Goal: Information Seeking & Learning: Check status

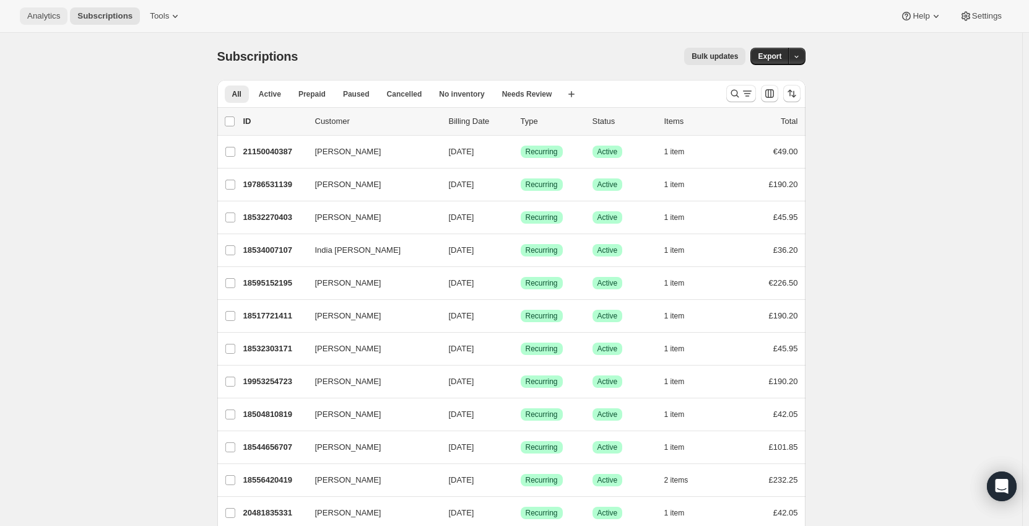
click at [48, 18] on span "Analytics" at bounding box center [43, 16] width 33 height 10
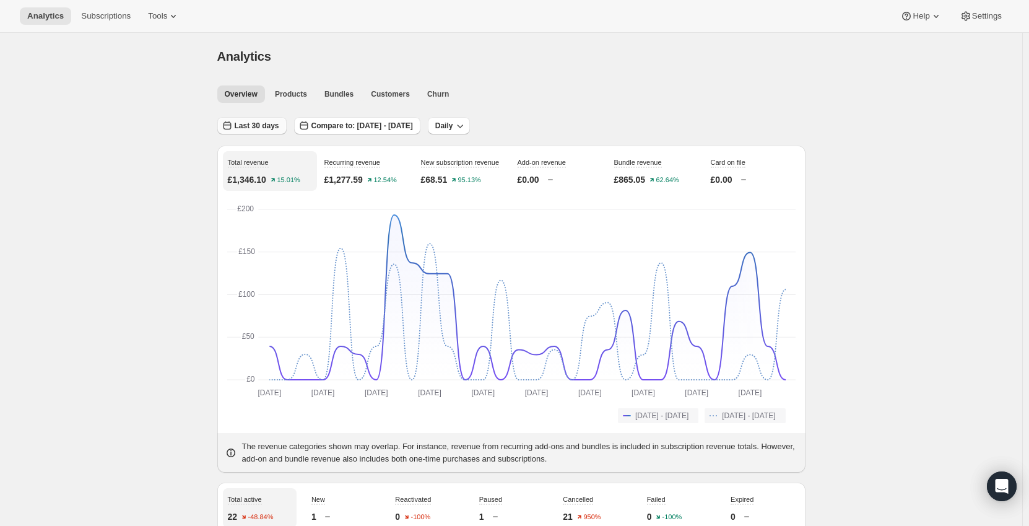
click at [251, 123] on span "Last 30 days" at bounding box center [257, 126] width 45 height 10
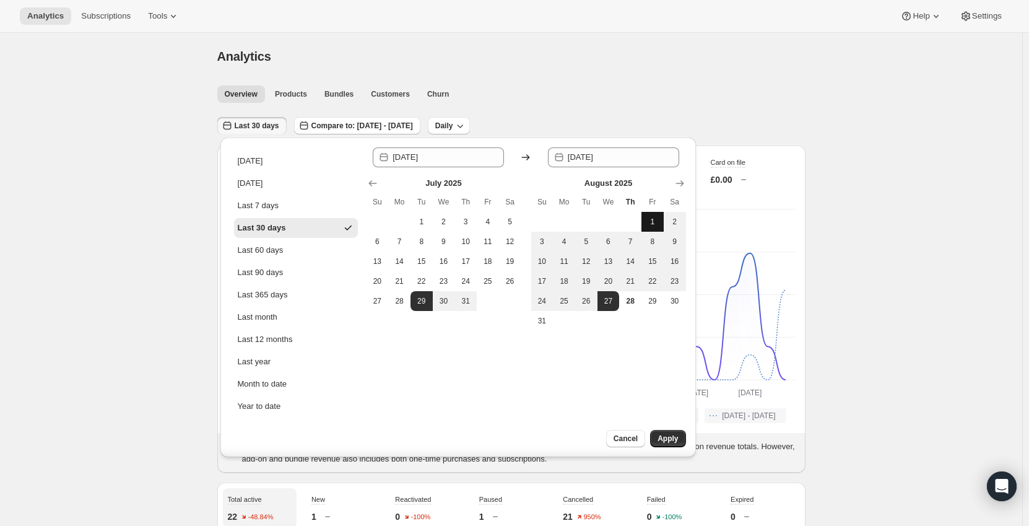
click at [651, 218] on span "1" at bounding box center [652, 222] width 12 height 10
type input "[DATE]"
click at [635, 298] on span "28" at bounding box center [630, 301] width 12 height 10
type input "[DATE]"
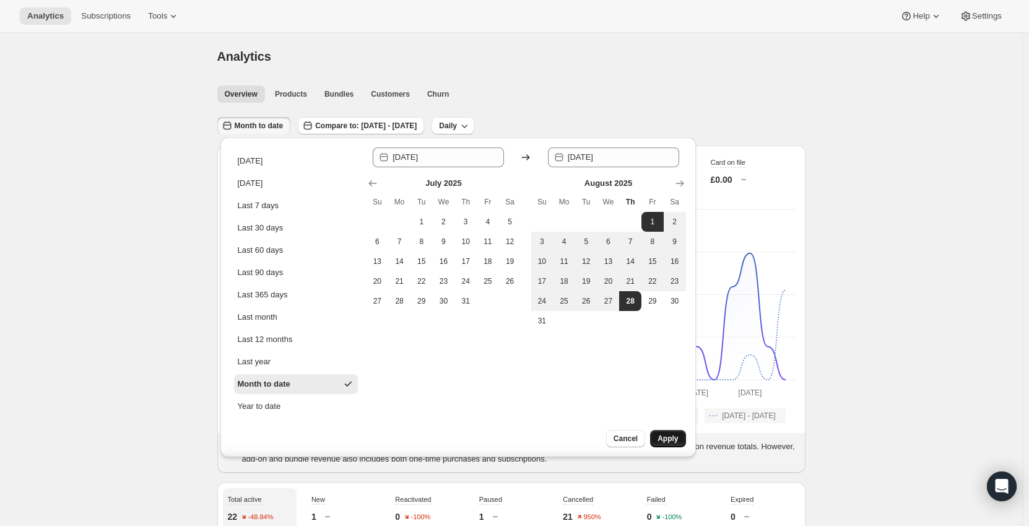
click at [663, 443] on span "Apply" at bounding box center [668, 438] width 20 height 10
